Goal: Information Seeking & Learning: Learn about a topic

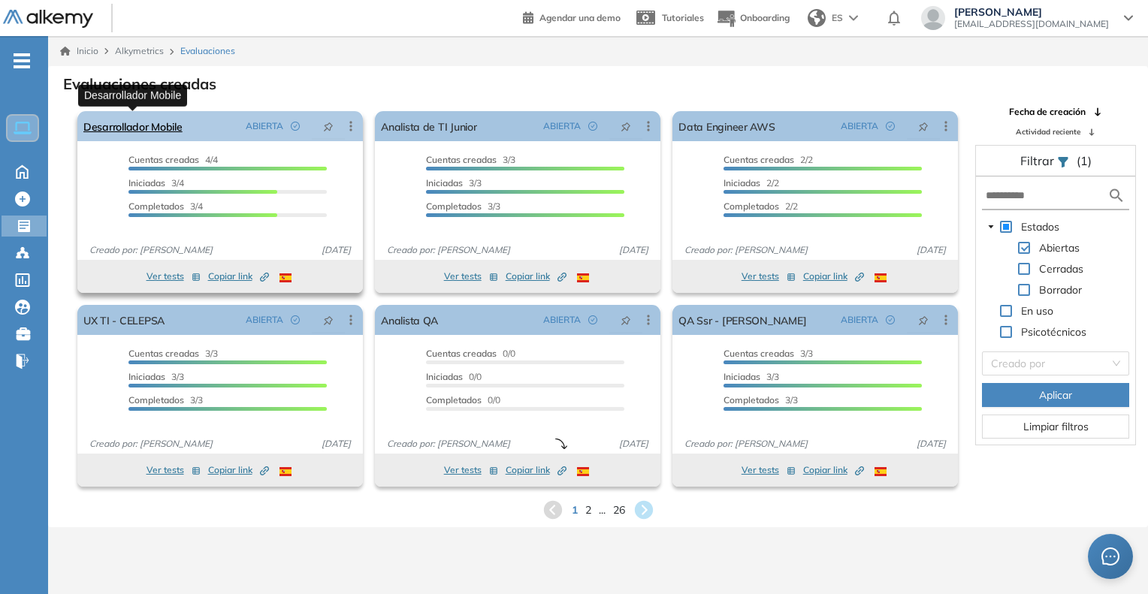
click at [153, 113] on link "Desarrollador Mobile" at bounding box center [132, 126] width 99 height 30
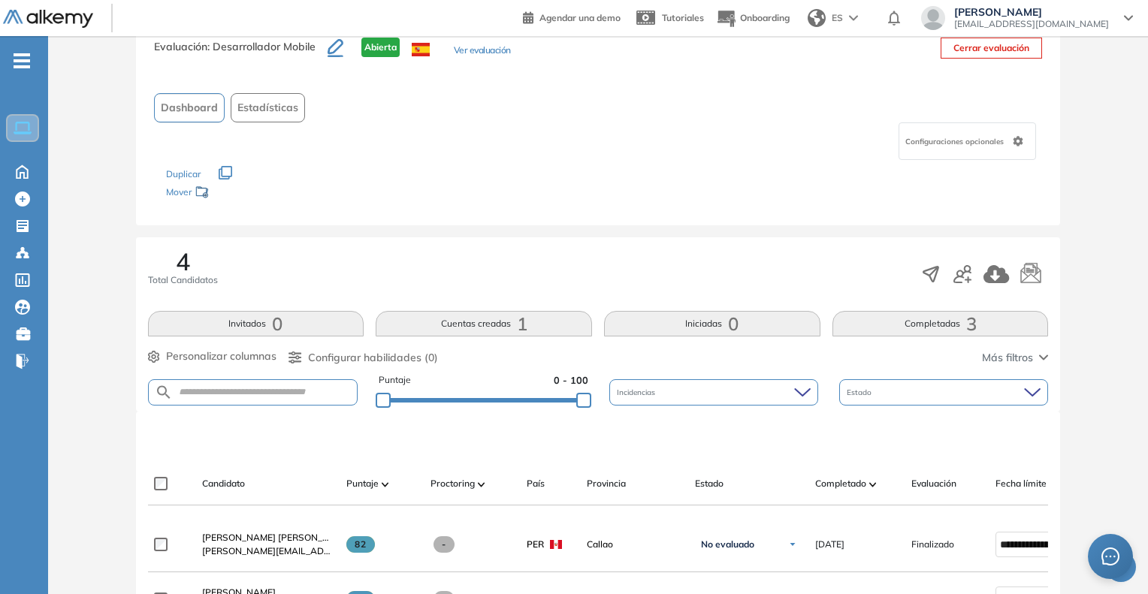
scroll to position [150, 0]
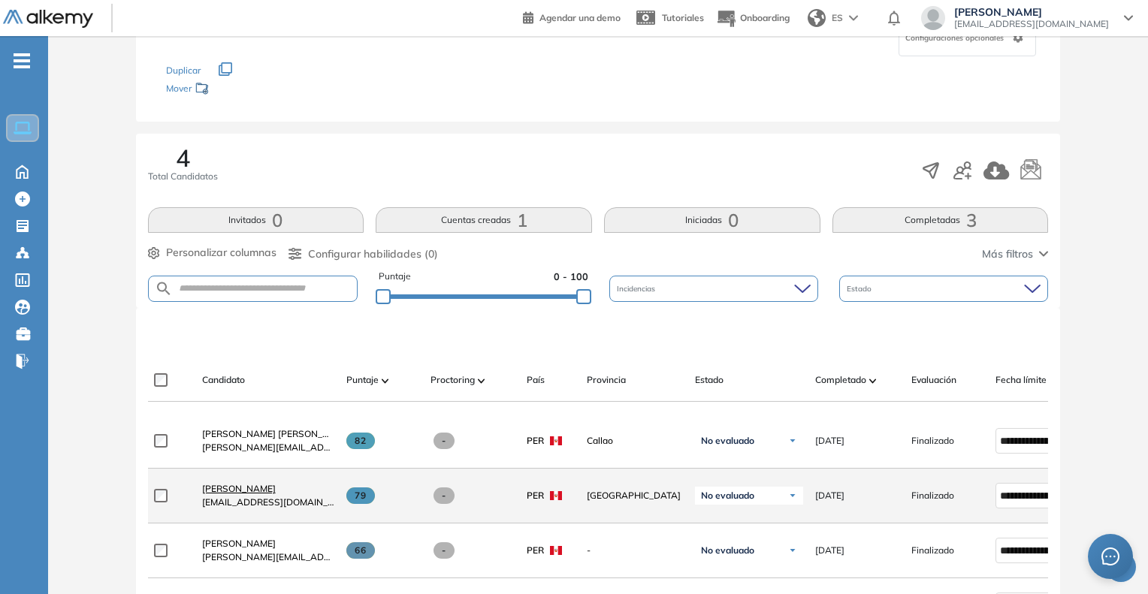
click at [246, 491] on span "[PERSON_NAME]" at bounding box center [239, 488] width 74 height 11
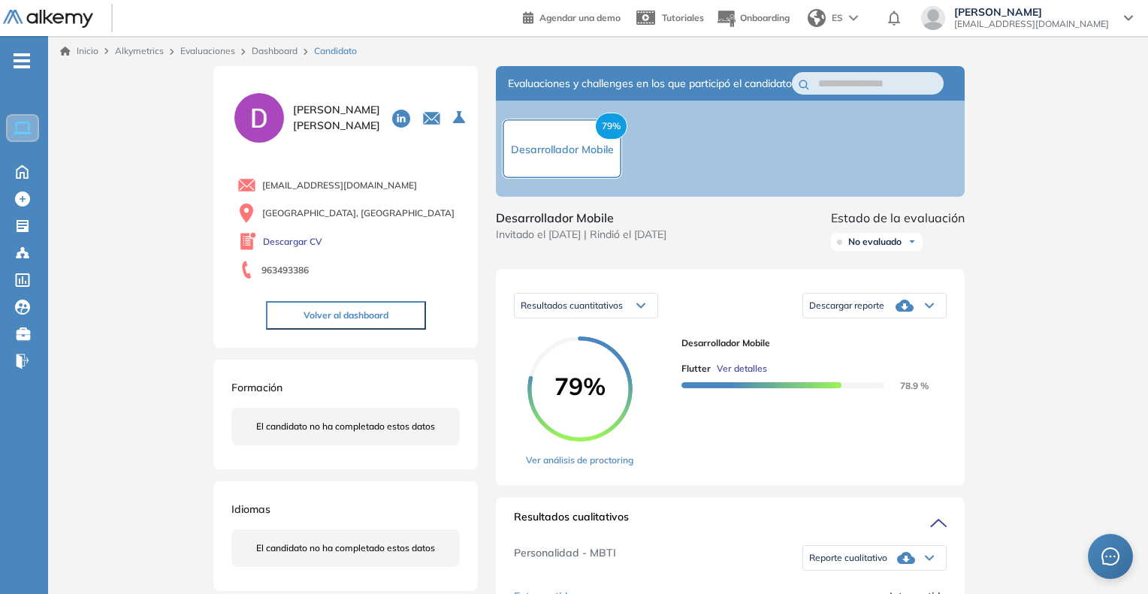
click at [742, 376] on span "Ver detalles" at bounding box center [742, 369] width 50 height 14
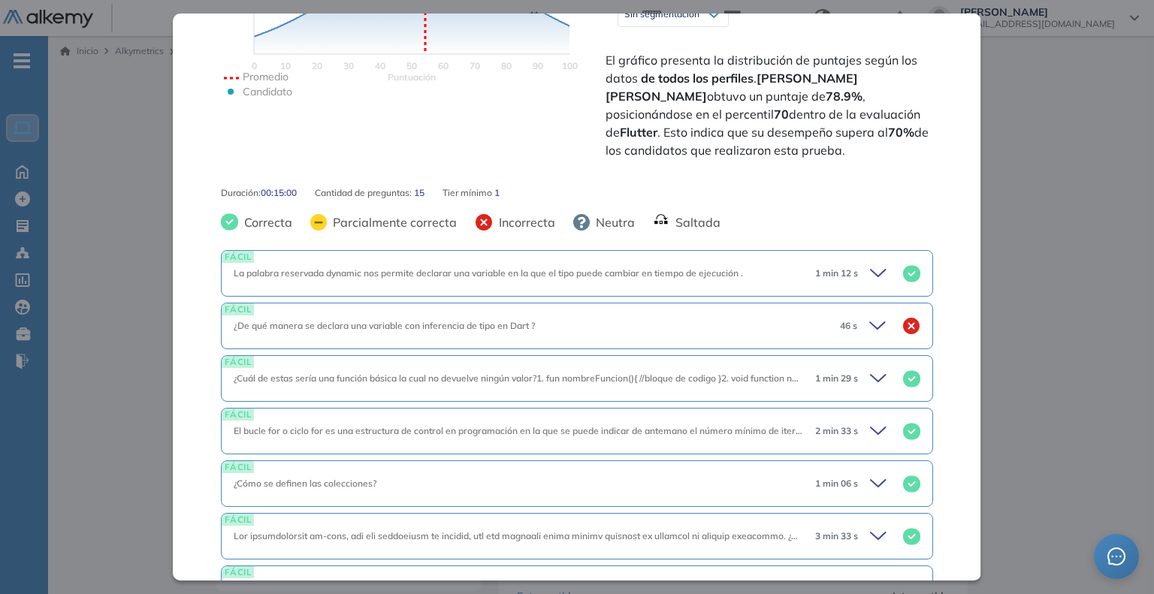
scroll to position [526, 0]
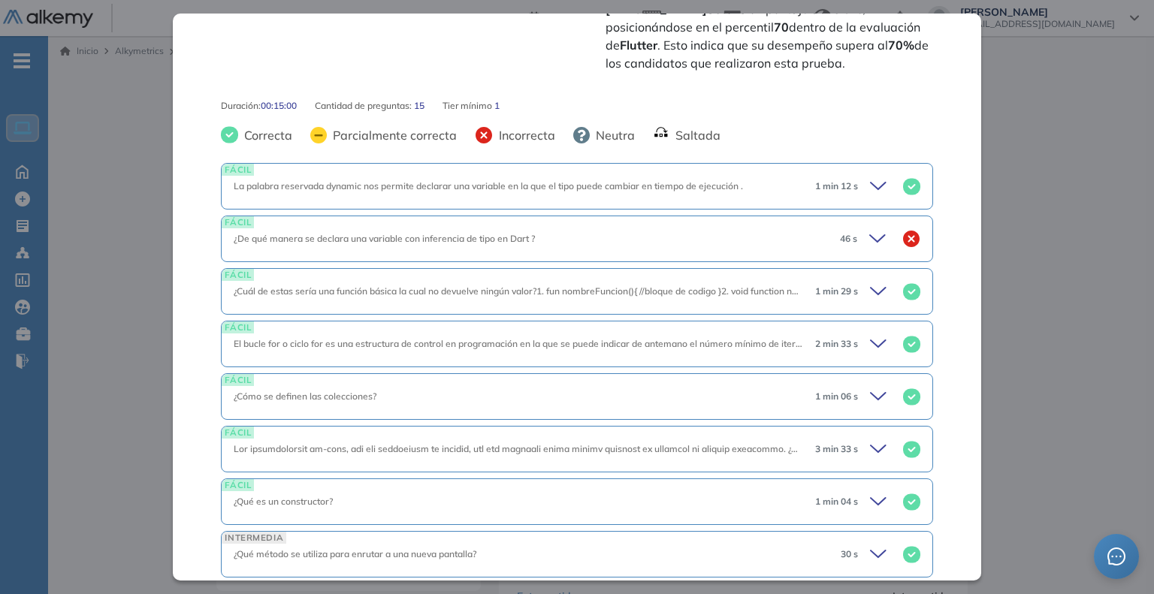
click at [872, 228] on icon at bounding box center [879, 238] width 21 height 21
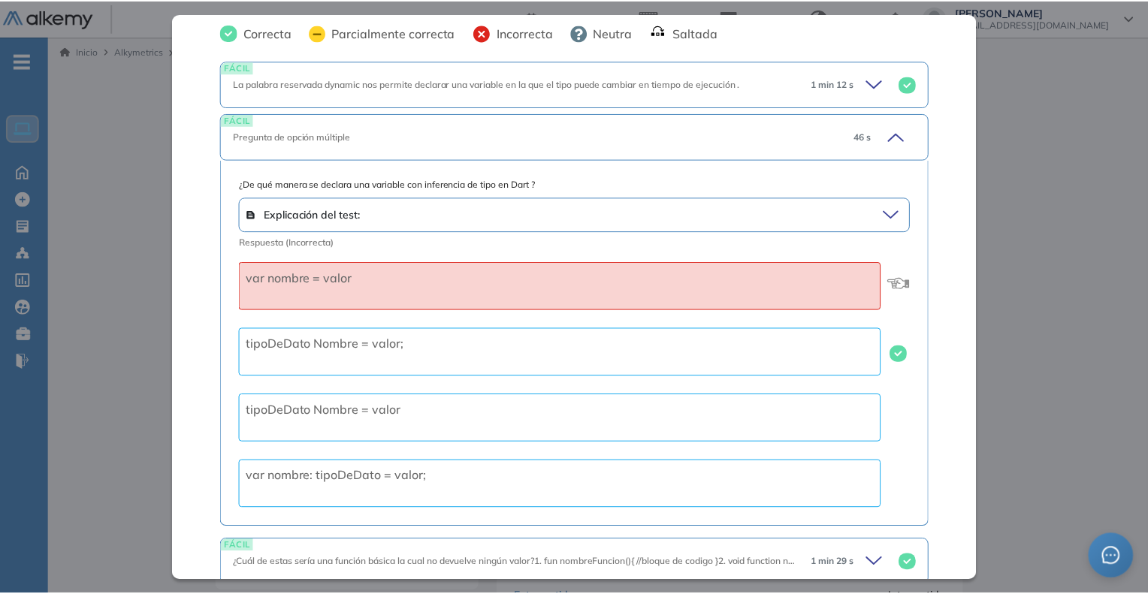
scroll to position [676, 0]
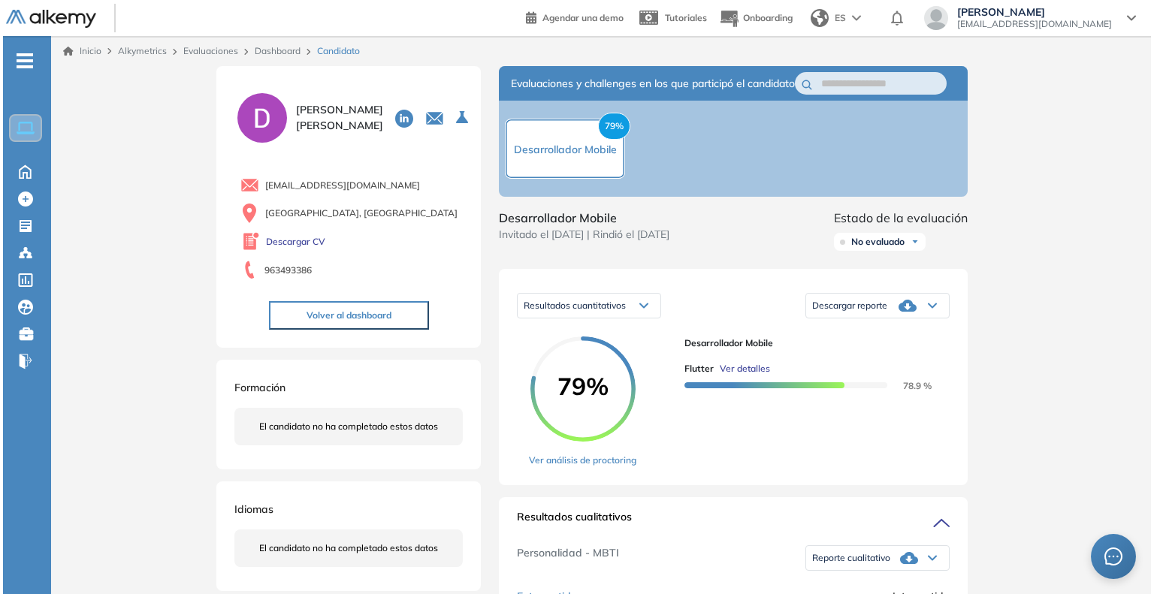
scroll to position [108, 0]
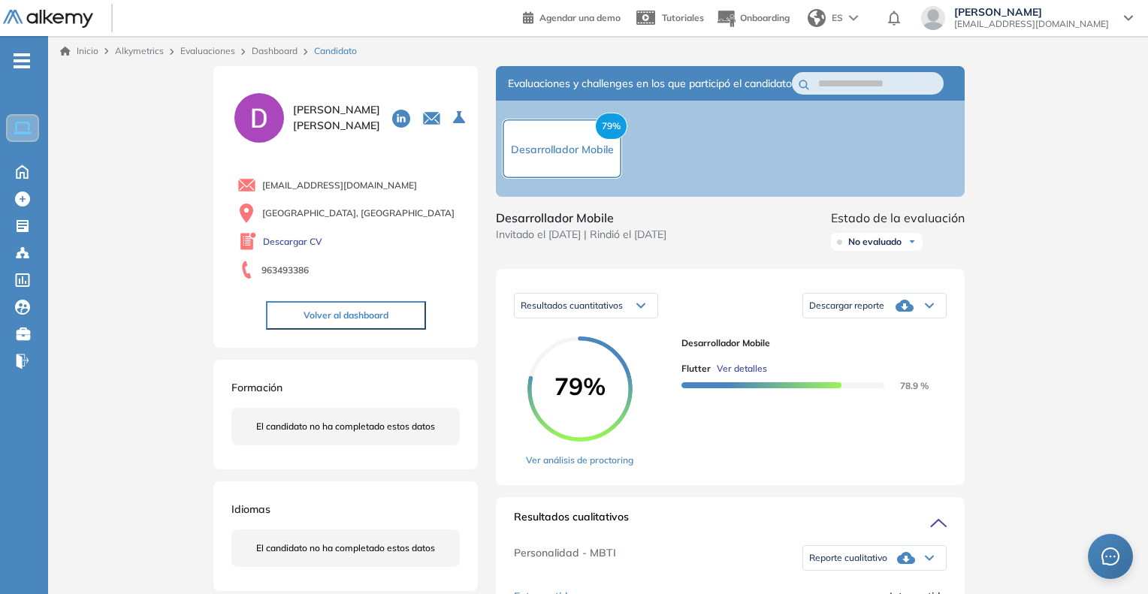
click at [745, 376] on span "Ver detalles" at bounding box center [742, 369] width 50 height 14
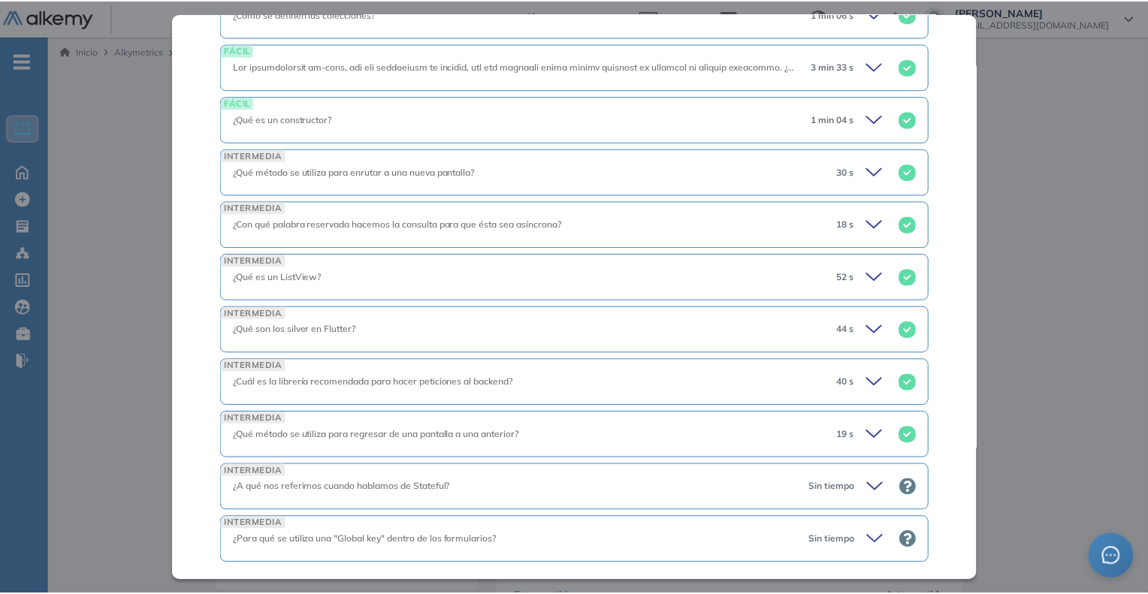
scroll to position [935, 0]
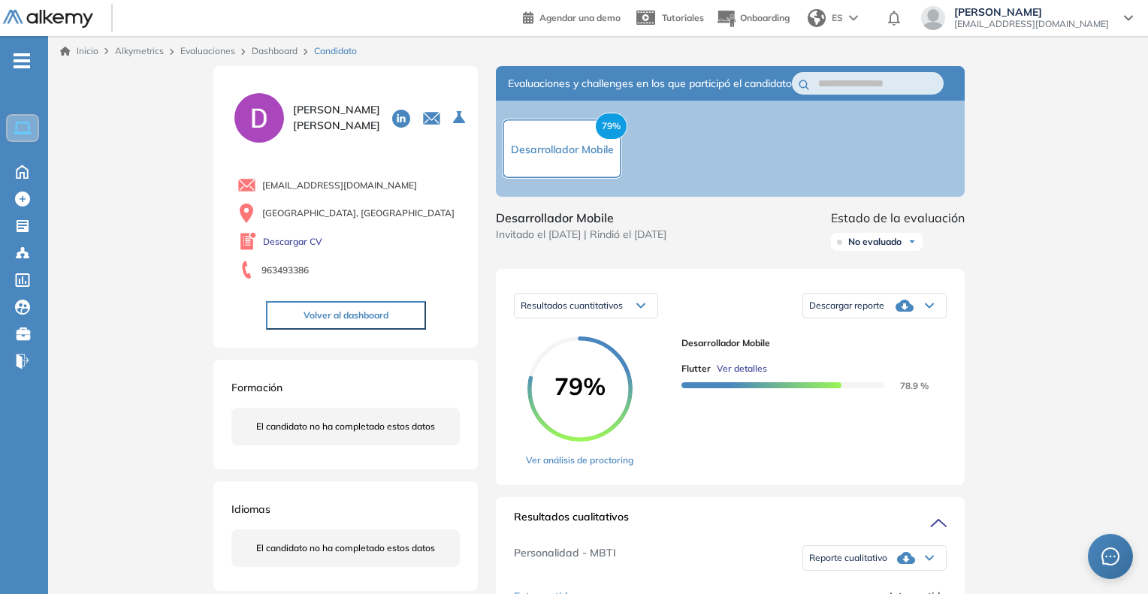
scroll to position [367, 0]
